Goal: Ask a question

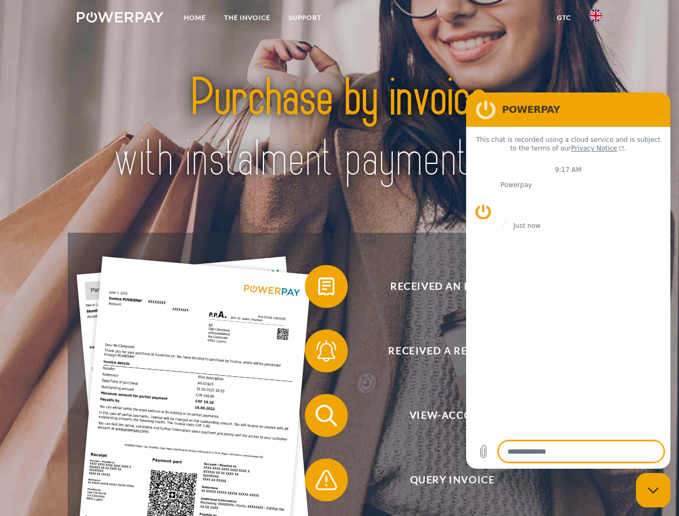
click at [120, 19] on img at bounding box center [120, 17] width 87 height 11
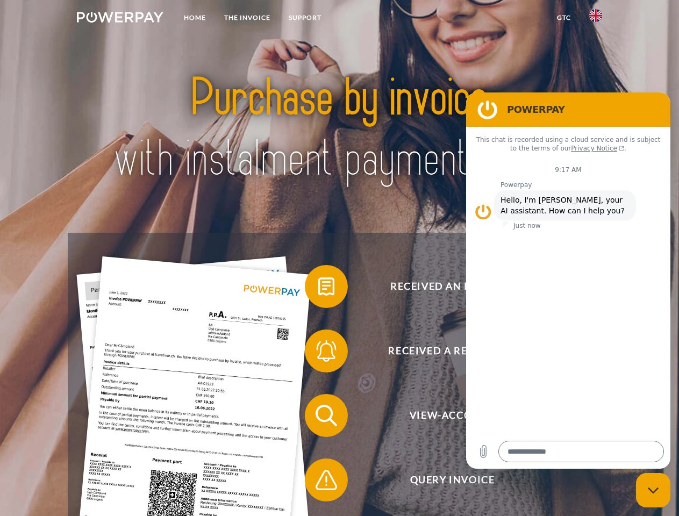
click at [596, 19] on img at bounding box center [596, 15] width 13 height 13
click at [564, 18] on link "GTC" at bounding box center [564, 17] width 32 height 19
click at [318, 289] on span at bounding box center [310, 287] width 54 height 54
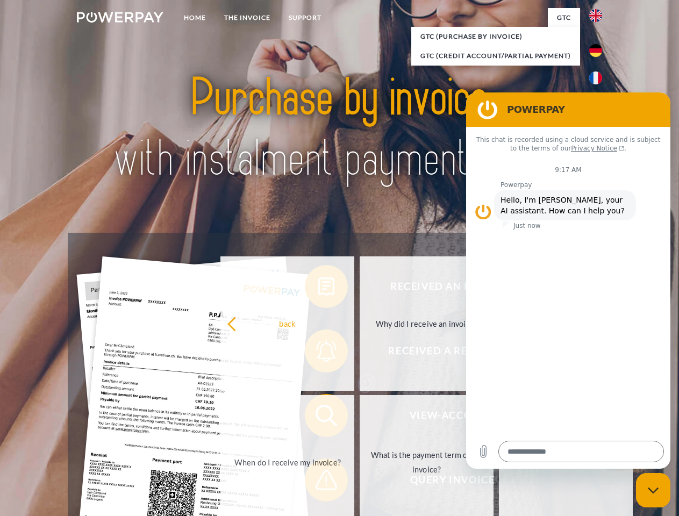
click at [318, 353] on div "Received an invoice? Received a reminder? View-Account Query Invoice" at bounding box center [339, 448] width 543 height 430
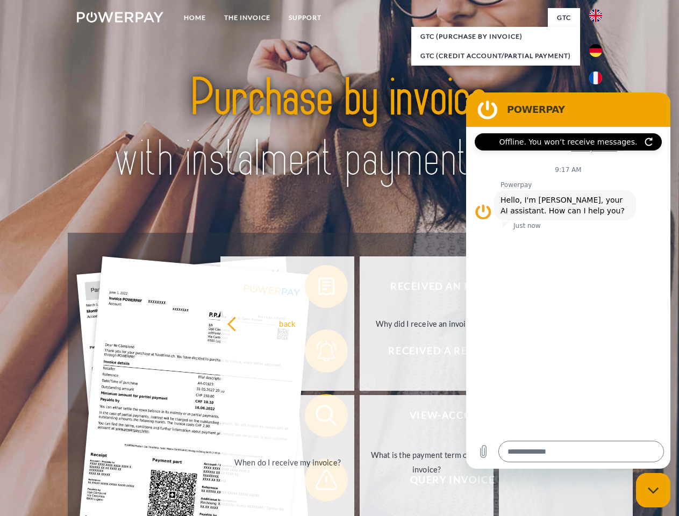
click at [360, 418] on link "What is the payment term of my invoice?" at bounding box center [427, 462] width 134 height 134
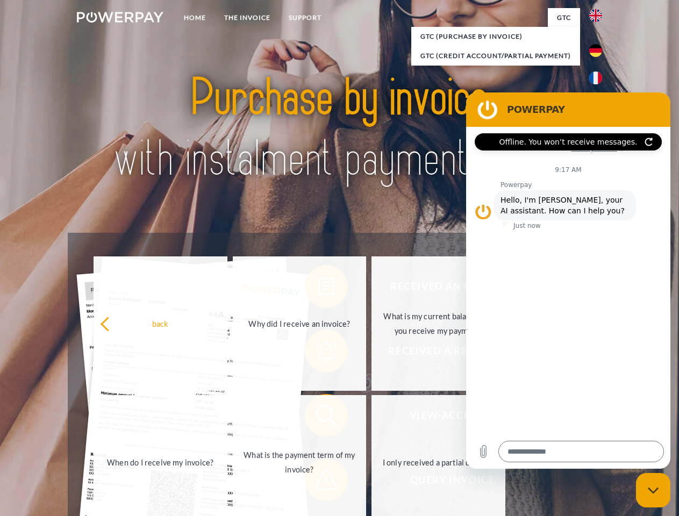
click at [318, 483] on span at bounding box center [310, 480] width 54 height 54
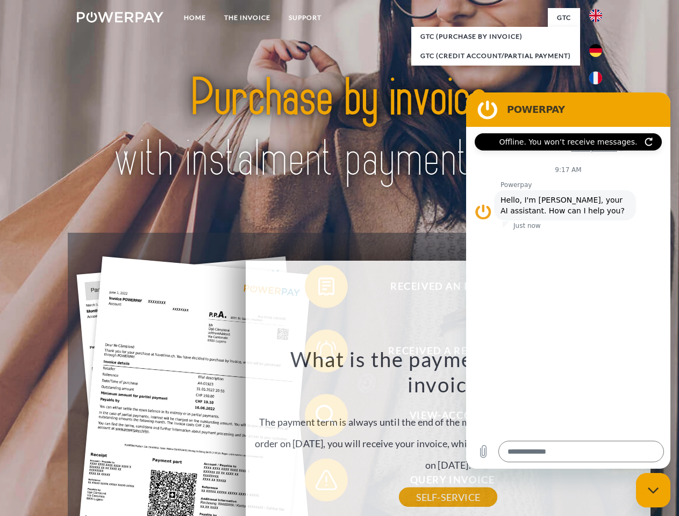
click at [654, 491] on icon "Close messaging window" at bounding box center [653, 490] width 11 height 7
type textarea "*"
